Goal: Task Accomplishment & Management: Use online tool/utility

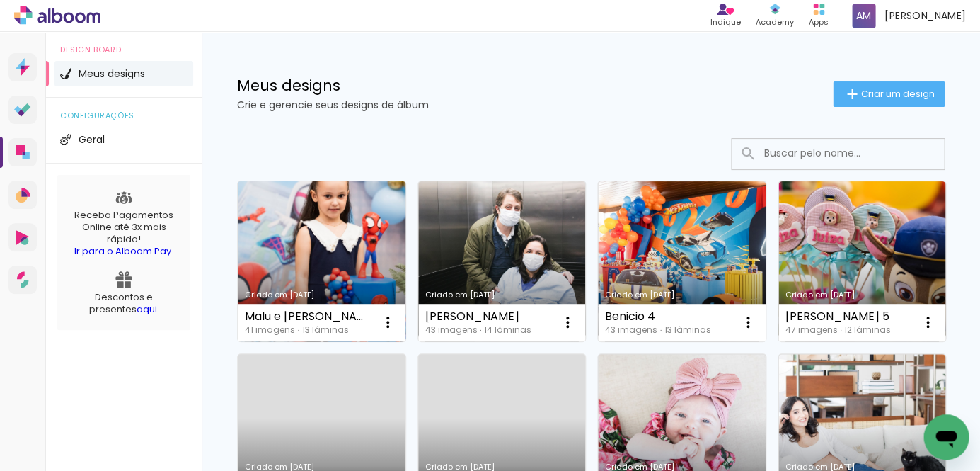
click at [338, 222] on link "Criado em [DATE]" at bounding box center [322, 261] width 168 height 160
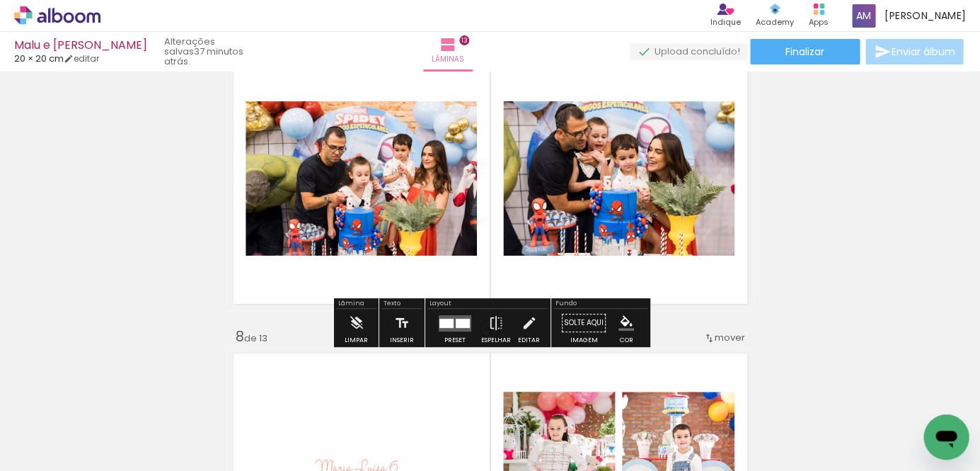
scroll to position [1864, 0]
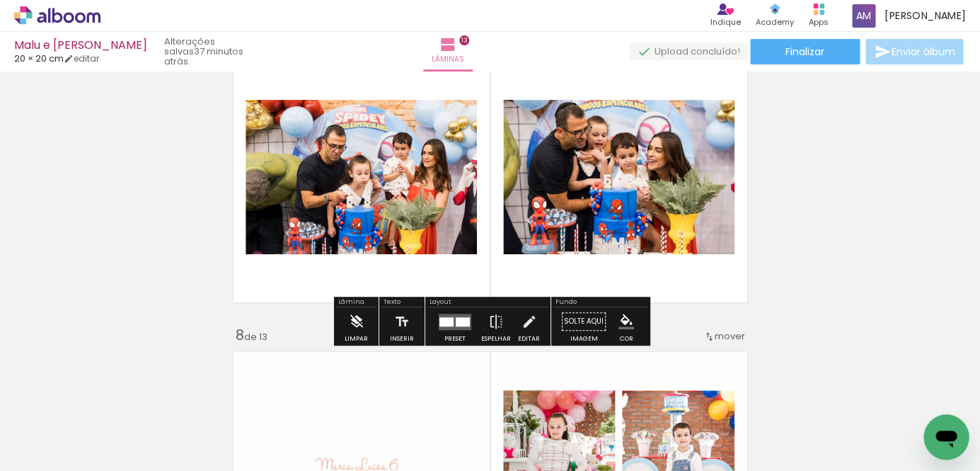
click at [354, 320] on iron-icon at bounding box center [356, 321] width 16 height 28
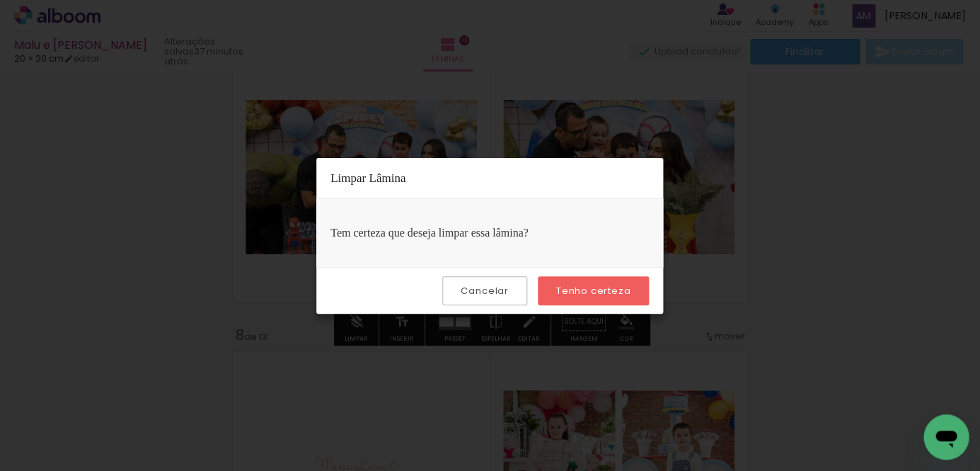
click at [0, 0] on slot "Tenho certeza" at bounding box center [0, 0] width 0 height 0
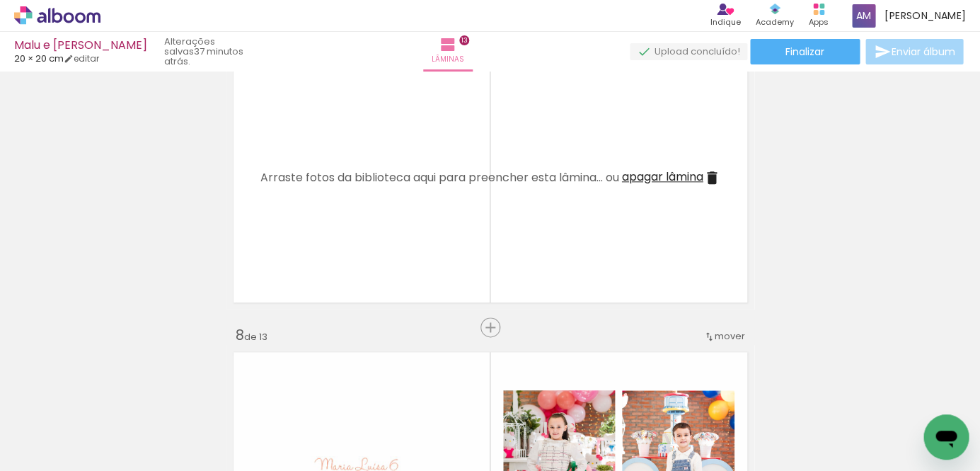
click at [650, 178] on span "apagar lâmina" at bounding box center [662, 176] width 81 height 16
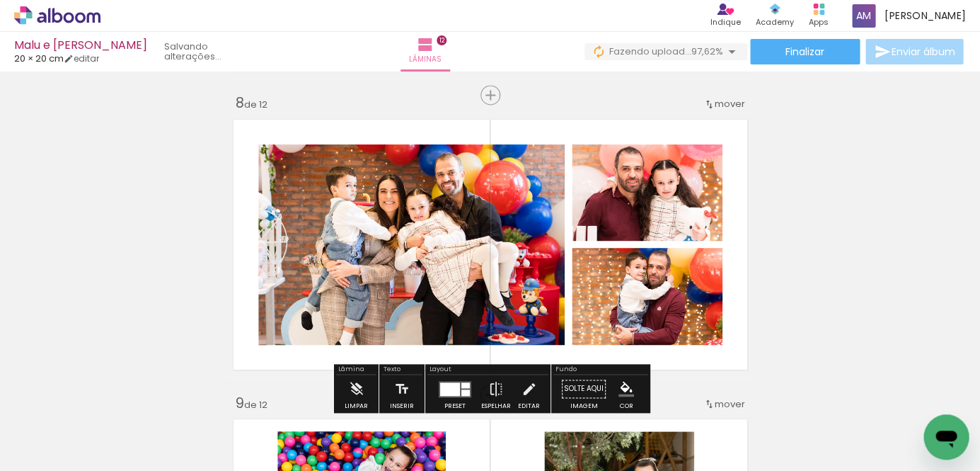
scroll to position [0, 2456]
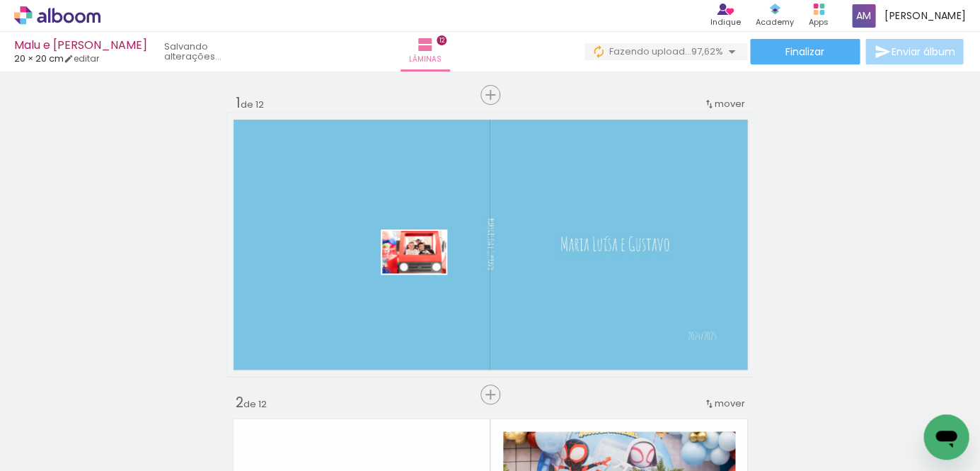
scroll to position [0, 2456]
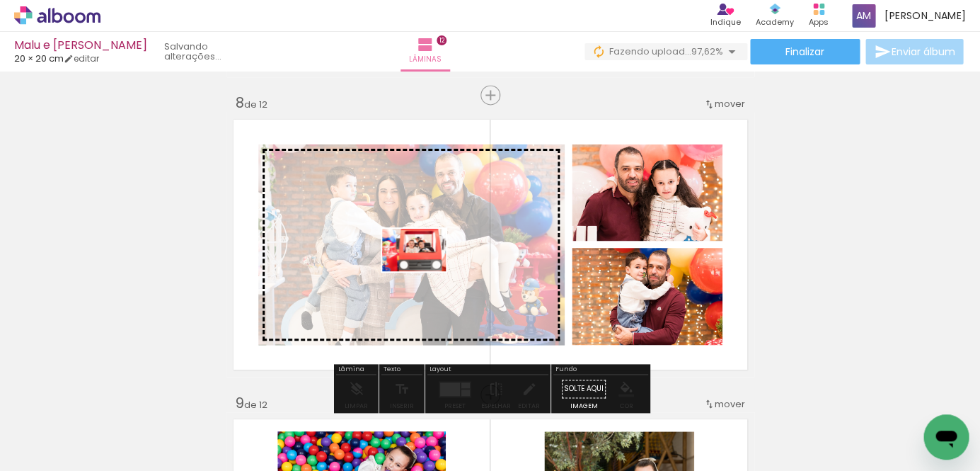
click at [425, 271] on quentale-workspace at bounding box center [490, 235] width 980 height 471
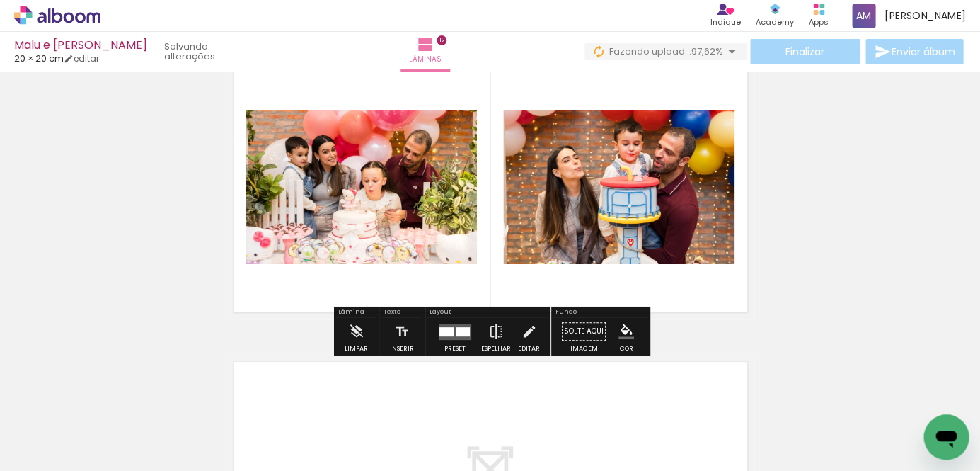
scroll to position [3353, 0]
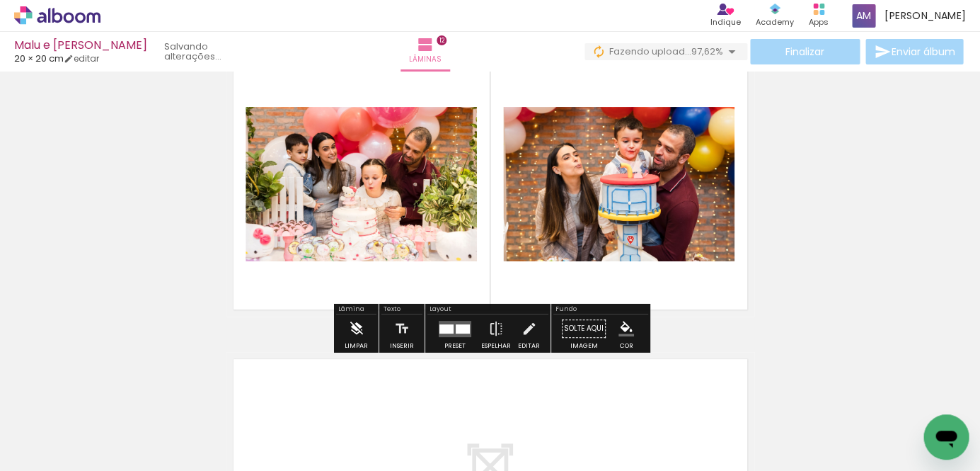
click at [353, 327] on iron-icon at bounding box center [356, 328] width 16 height 28
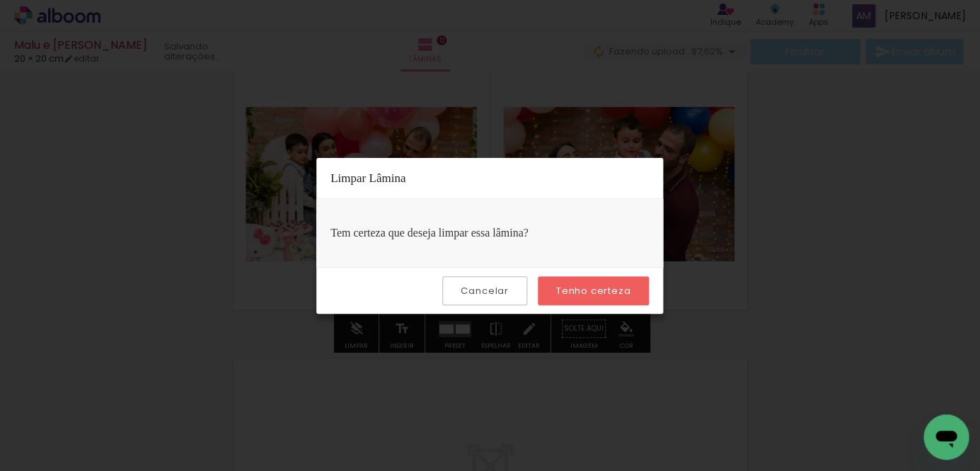
click at [0, 0] on slot "Tenho certeza" at bounding box center [0, 0] width 0 height 0
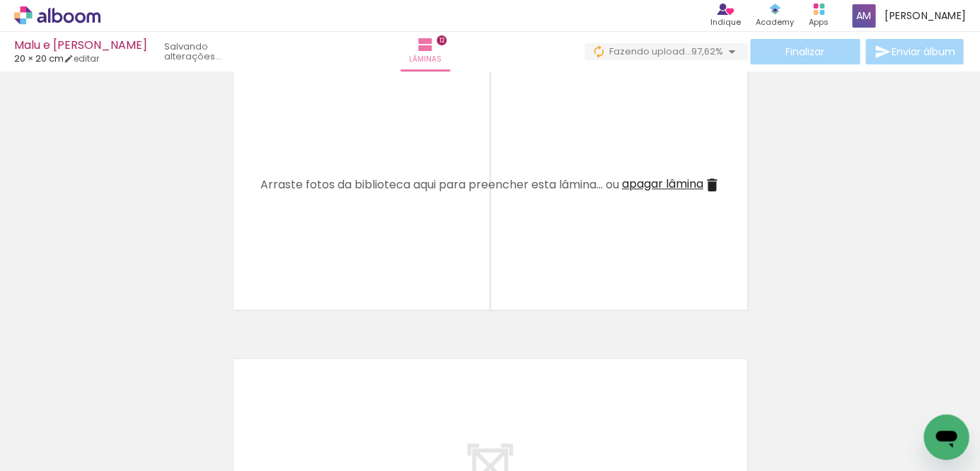
click at [634, 183] on span "apagar lâmina" at bounding box center [662, 184] width 81 height 16
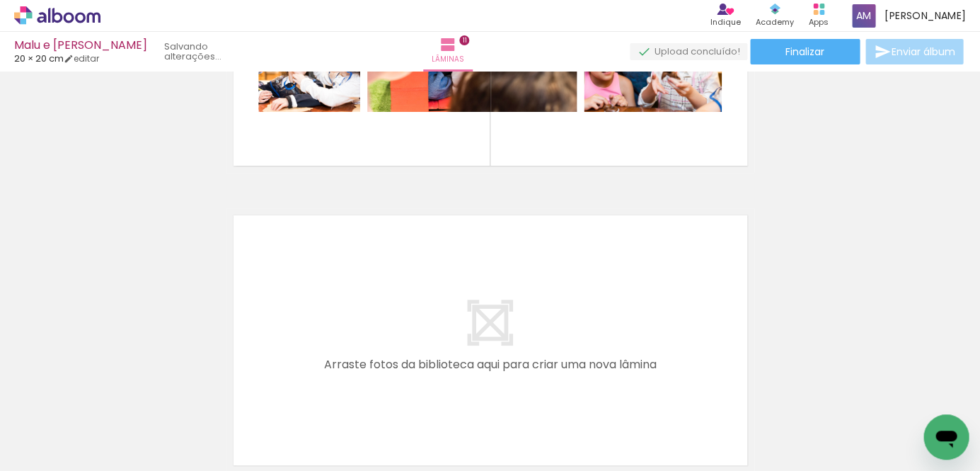
scroll to position [3201, 0]
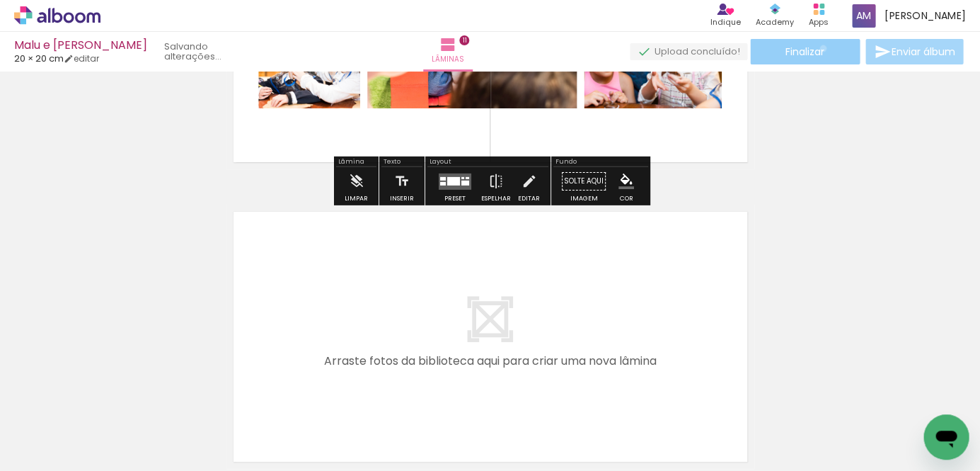
click at [817, 48] on span "Finalizar" at bounding box center [805, 52] width 39 height 10
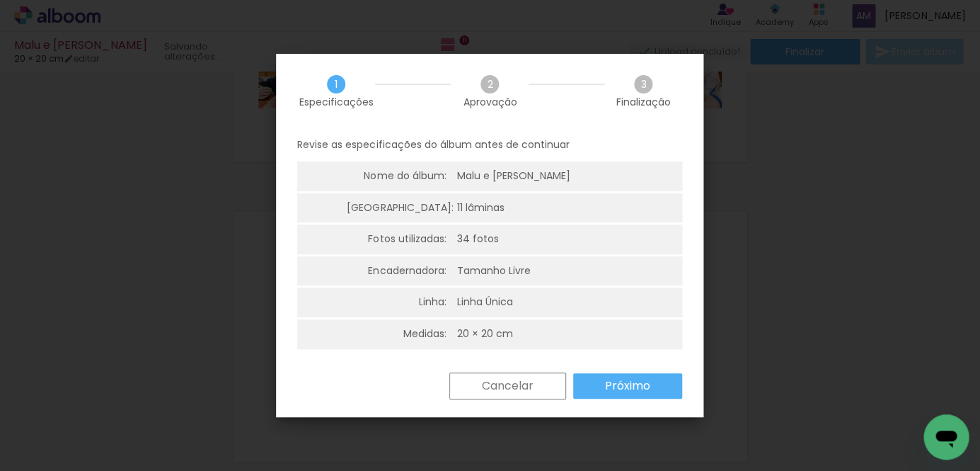
click at [0, 0] on slot "Cancelar" at bounding box center [0, 0] width 0 height 0
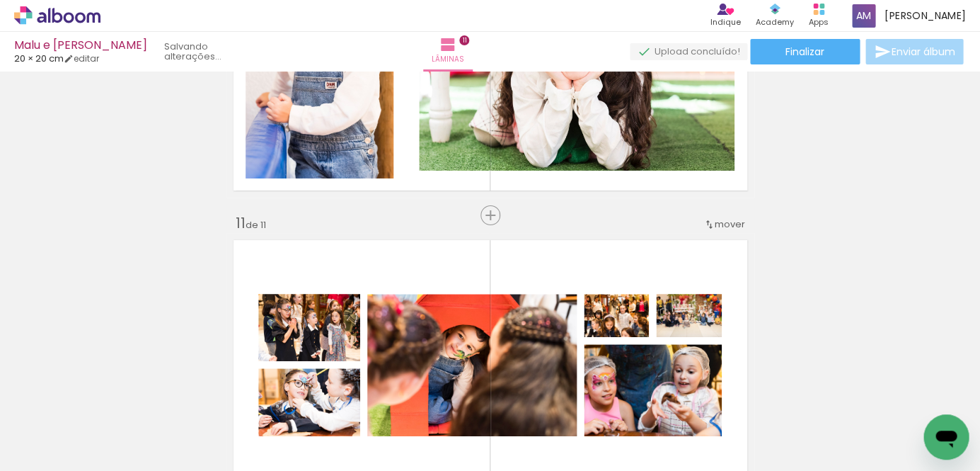
scroll to position [2847, 0]
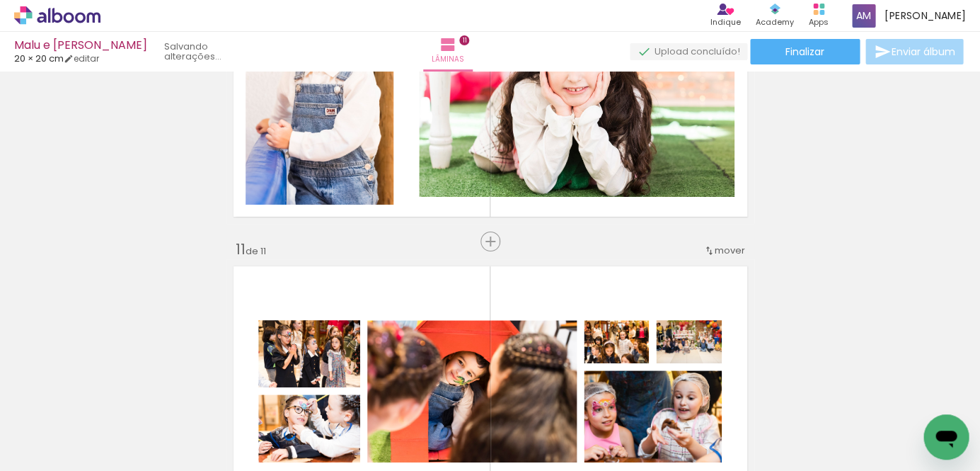
click at [731, 250] on span "mover" at bounding box center [730, 249] width 30 height 13
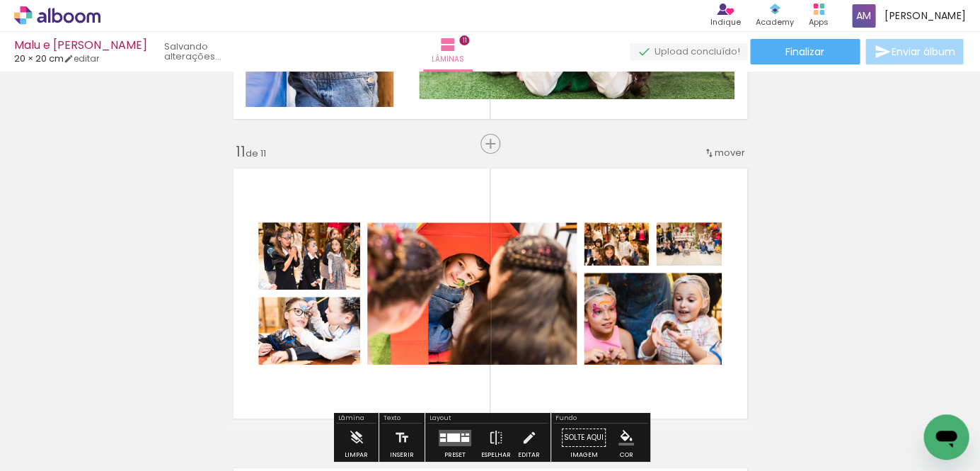
scroll to position [2958, 0]
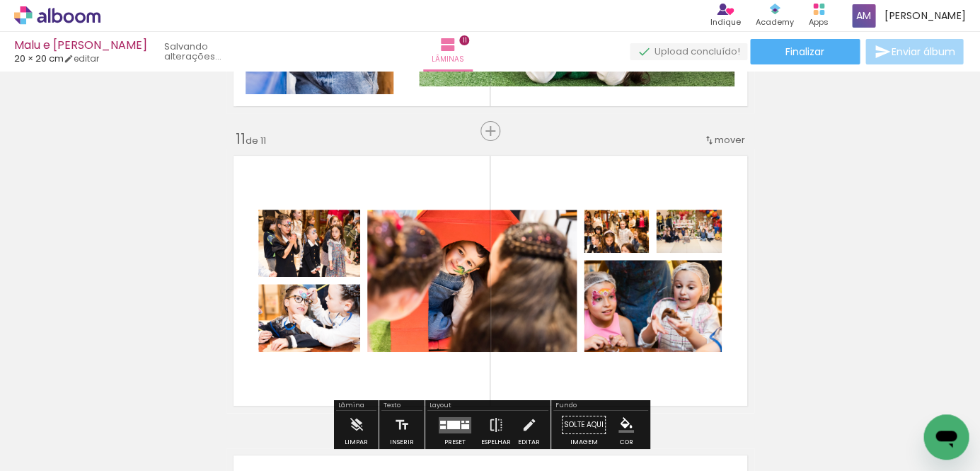
click at [729, 142] on span "mover" at bounding box center [730, 139] width 30 height 13
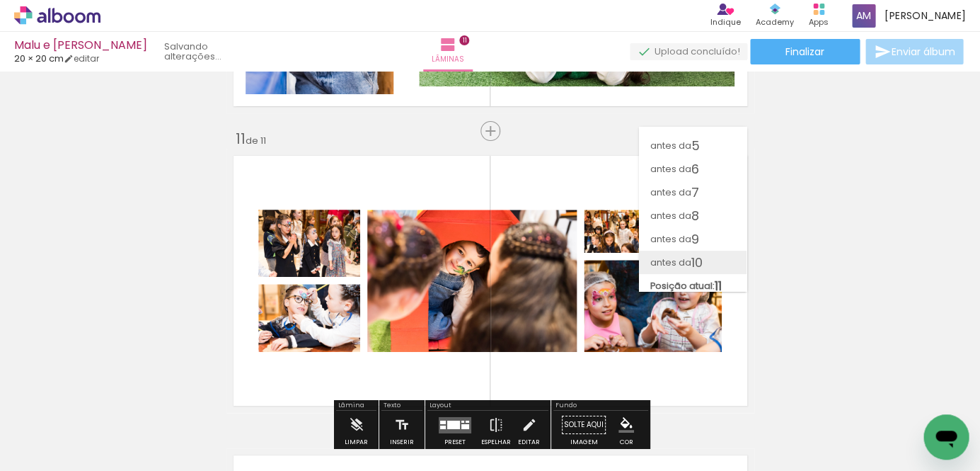
click at [694, 255] on span "10" at bounding box center [697, 262] width 11 height 23
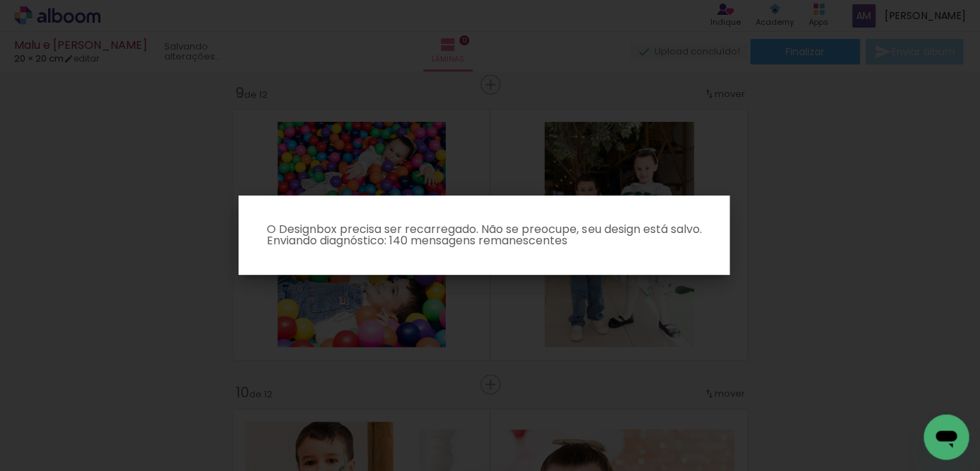
scroll to position [2402, 0]
click at [783, 140] on iron-overlay-backdrop at bounding box center [490, 235] width 980 height 471
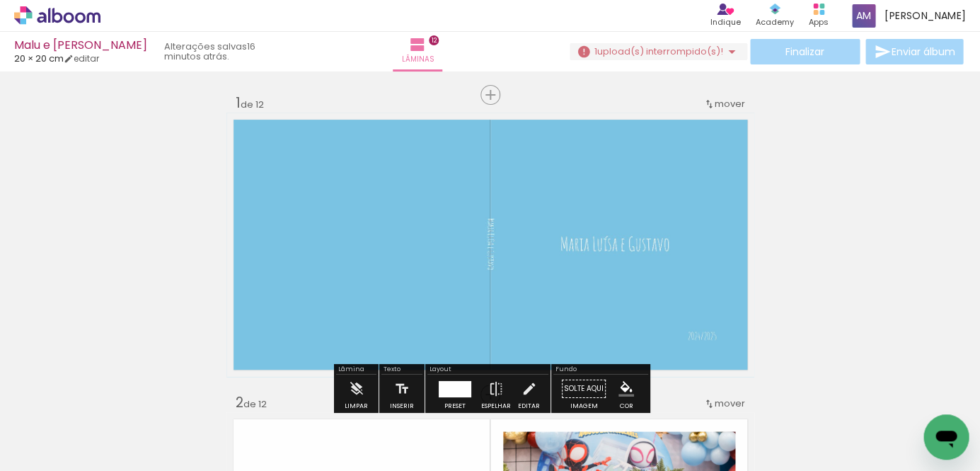
click at [725, 50] on iron-icon at bounding box center [731, 51] width 17 height 17
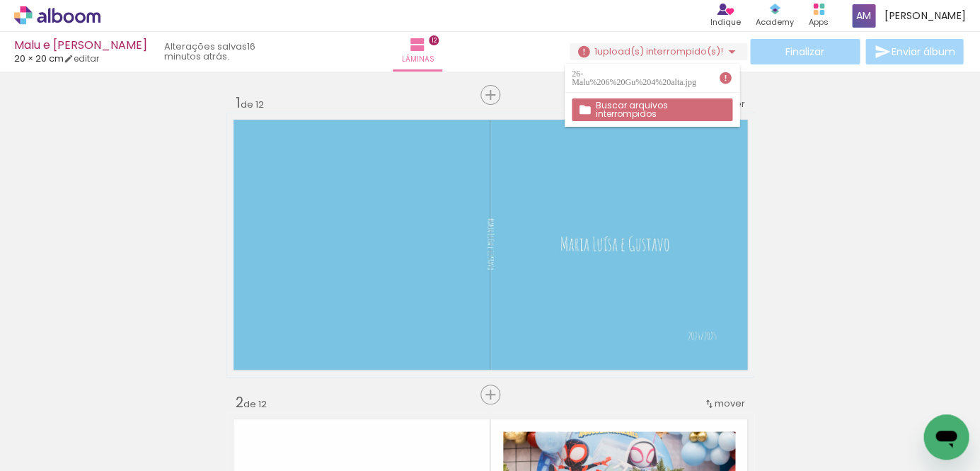
click at [0, 0] on slot "Buscar arquivos interrompidos" at bounding box center [0, 0] width 0 height 0
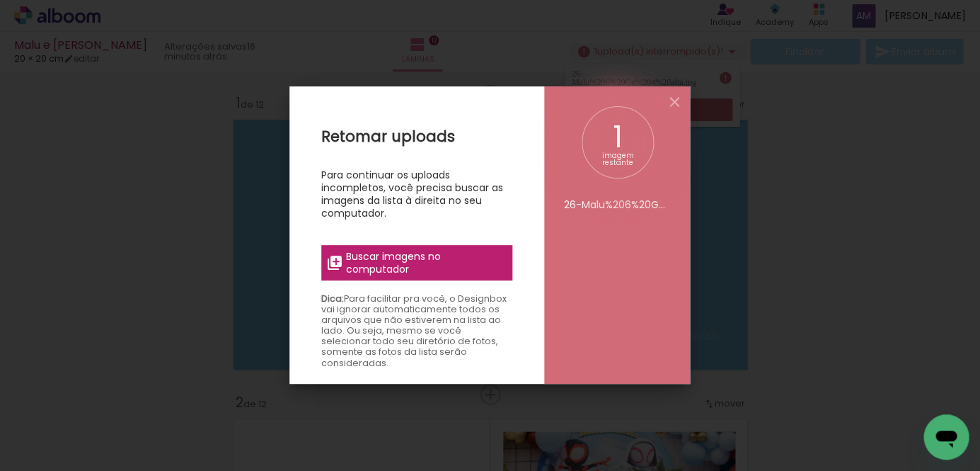
click at [408, 260] on span "Buscar imagens no computador" at bounding box center [425, 262] width 158 height 25
click at [0, 0] on input "file" at bounding box center [0, 0] width 0 height 0
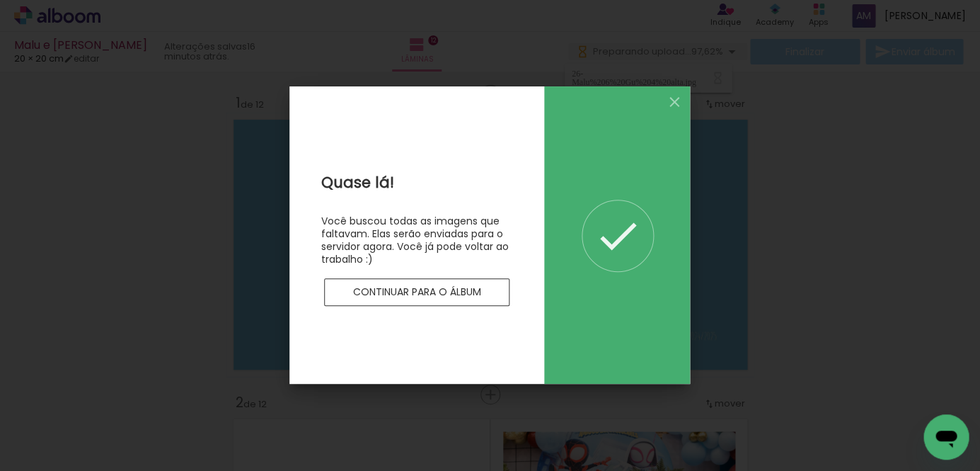
click at [0, 0] on slot "Continuar para o álbum" at bounding box center [0, 0] width 0 height 0
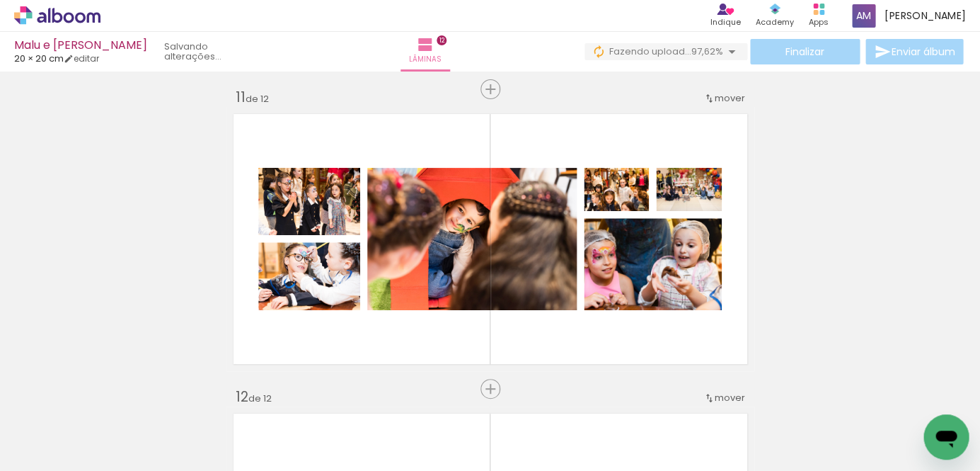
scroll to position [2999, 0]
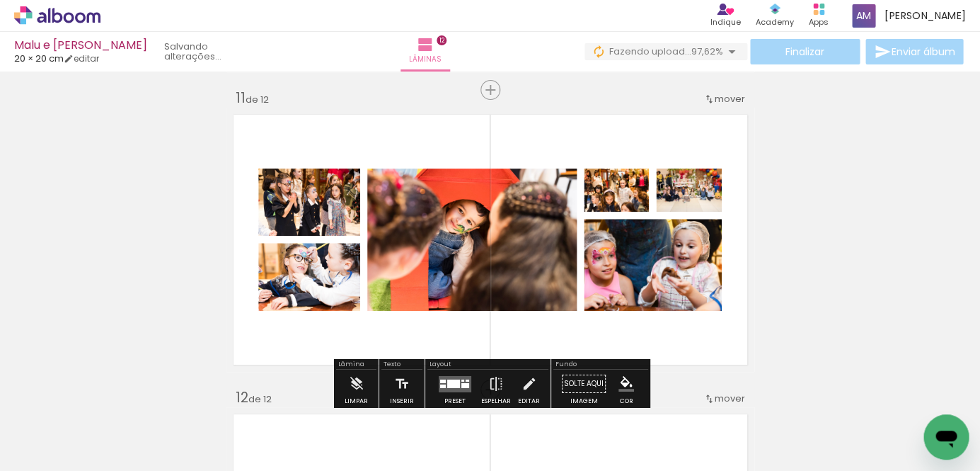
click at [731, 94] on span "mover" at bounding box center [730, 98] width 30 height 13
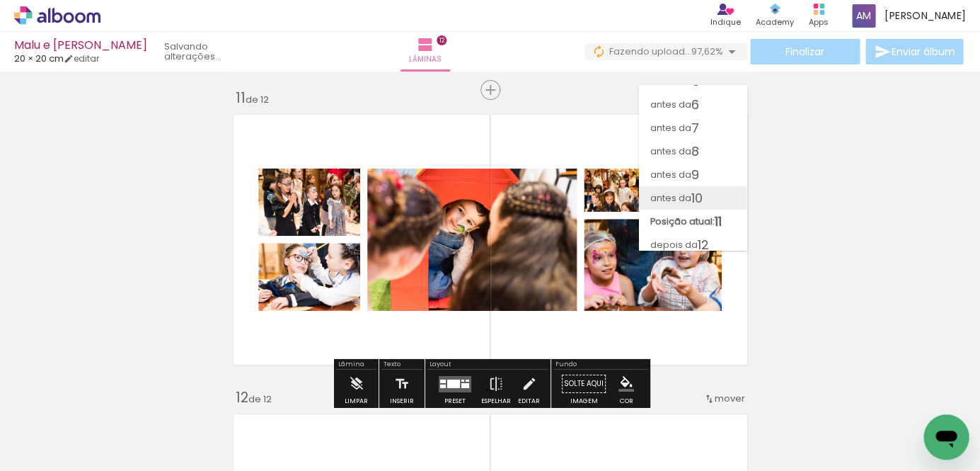
click at [696, 188] on span "10" at bounding box center [697, 197] width 11 height 23
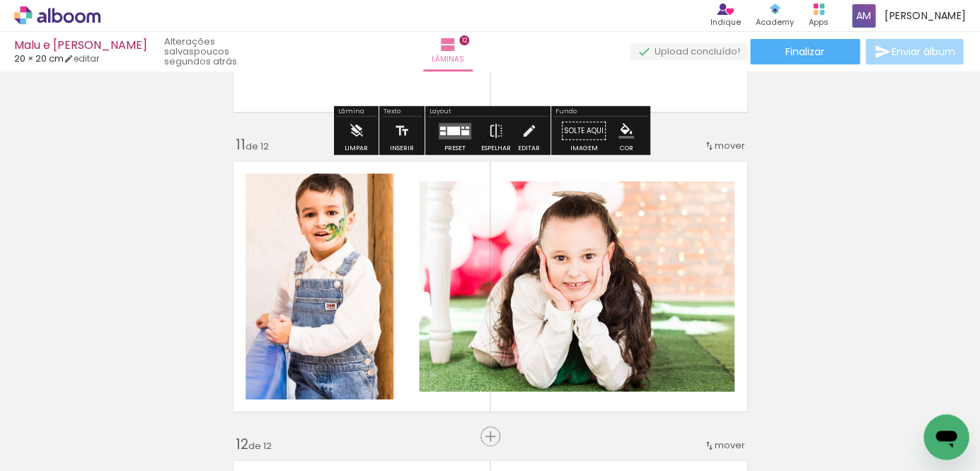
scroll to position [2983, 0]
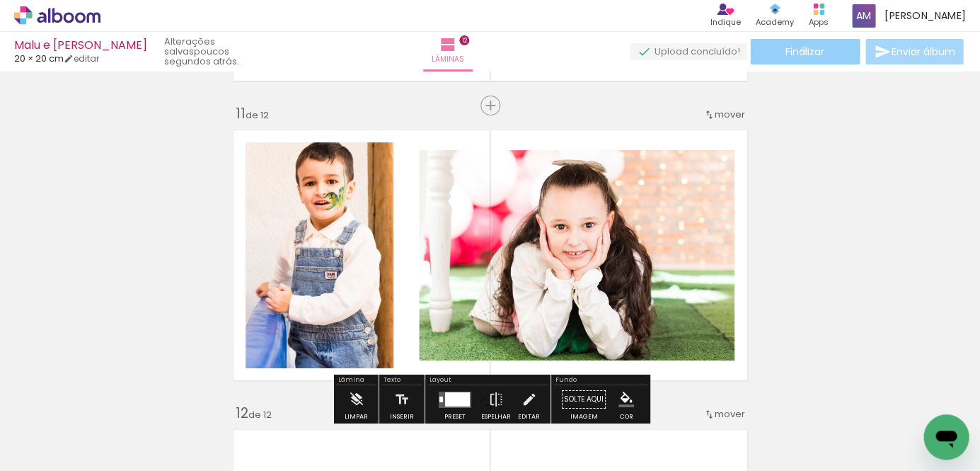
click at [798, 50] on span "Finalizar" at bounding box center [805, 52] width 39 height 10
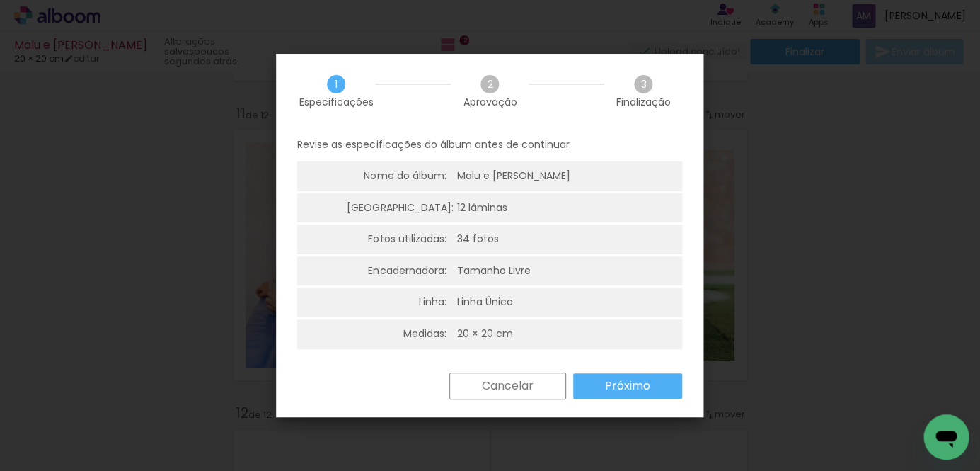
click at [0, 0] on slot "Cancelar" at bounding box center [0, 0] width 0 height 0
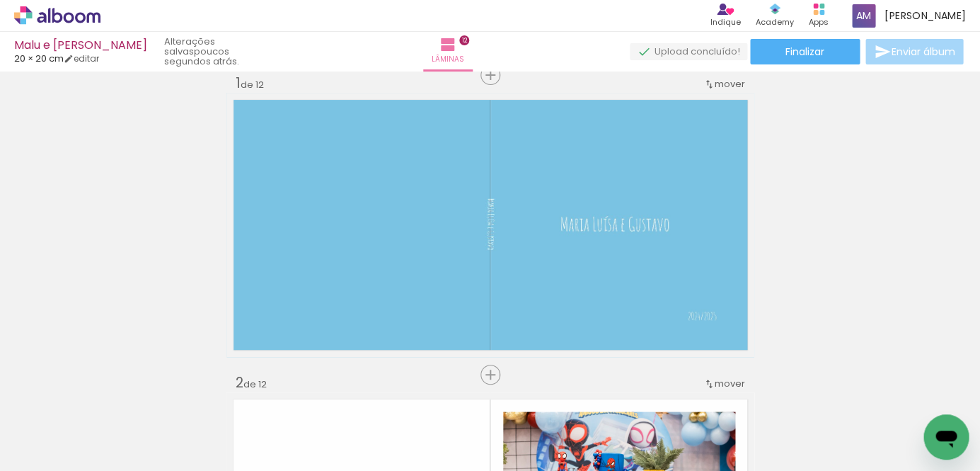
scroll to position [17, 0]
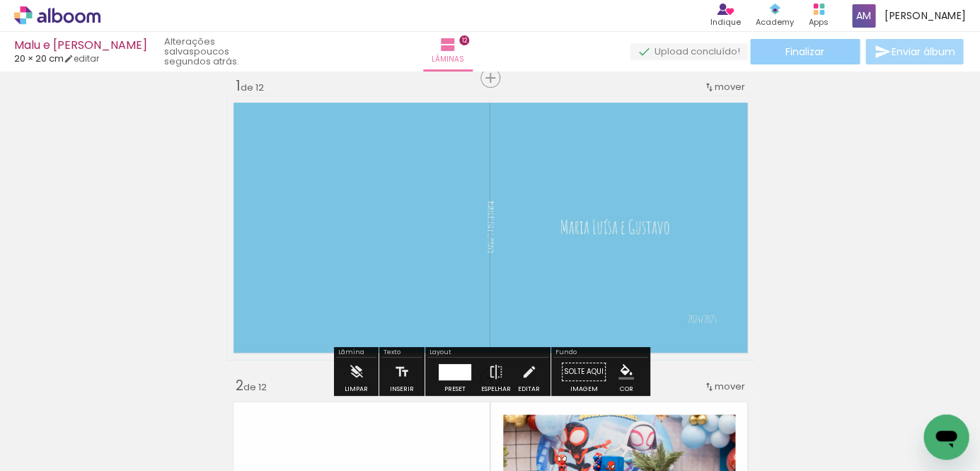
click at [815, 52] on span "Finalizar" at bounding box center [805, 52] width 39 height 10
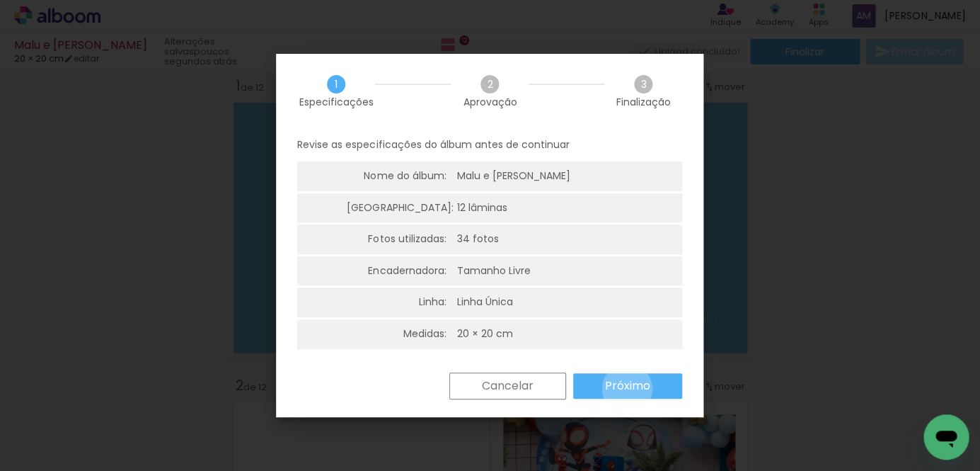
click at [0, 0] on slot "Próximo" at bounding box center [0, 0] width 0 height 0
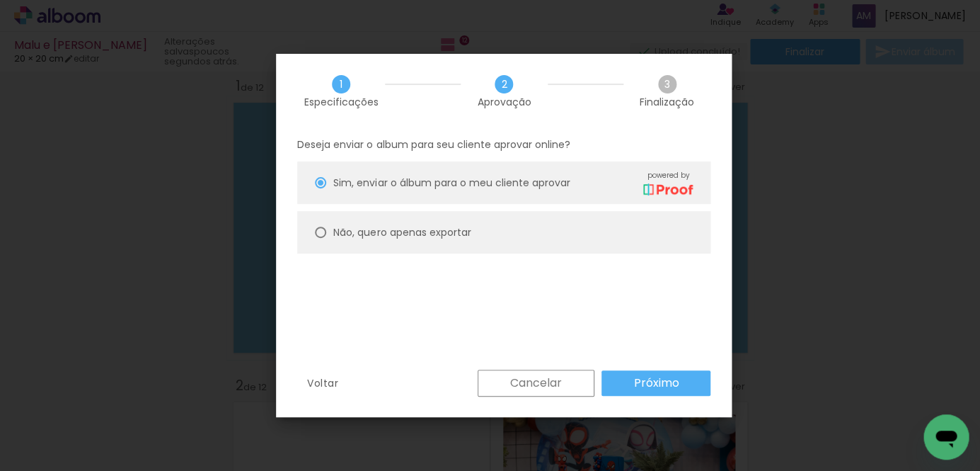
click at [0, 0] on slot "Próximo" at bounding box center [0, 0] width 0 height 0
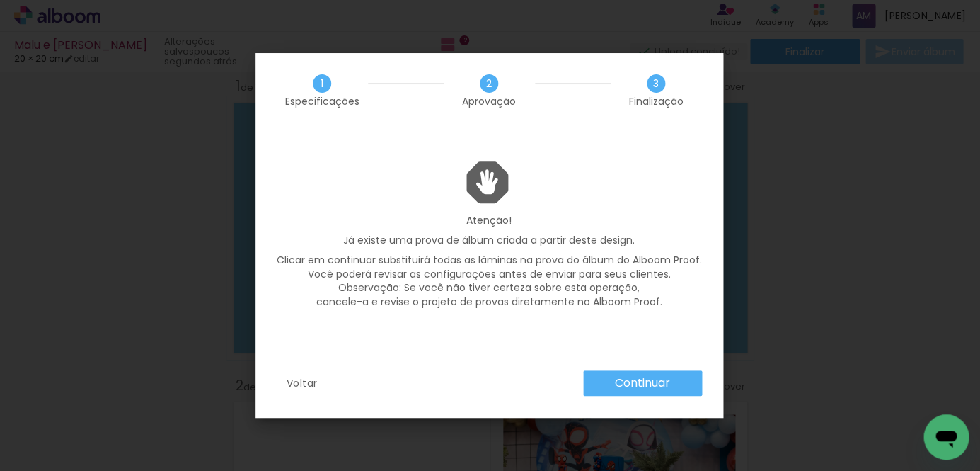
click at [0, 0] on slot "Continuar" at bounding box center [0, 0] width 0 height 0
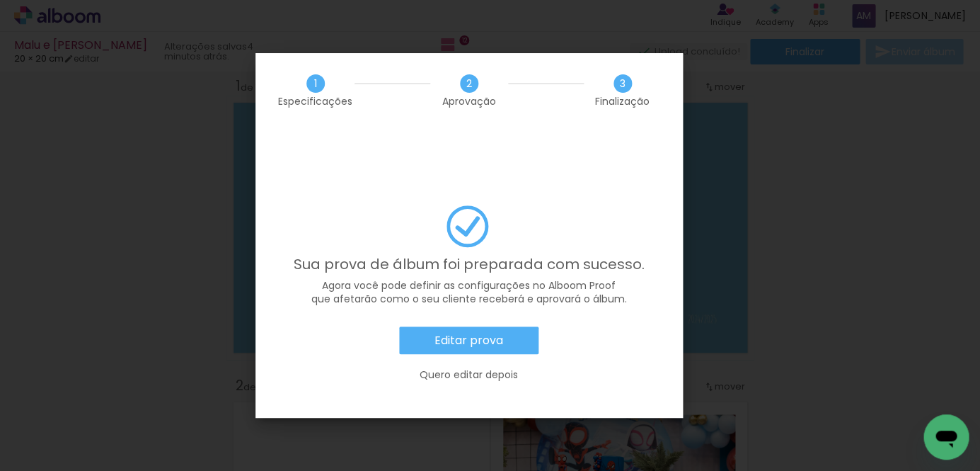
click at [0, 0] on slot "Editar prova" at bounding box center [0, 0] width 0 height 0
